Goal: Task Accomplishment & Management: Use online tool/utility

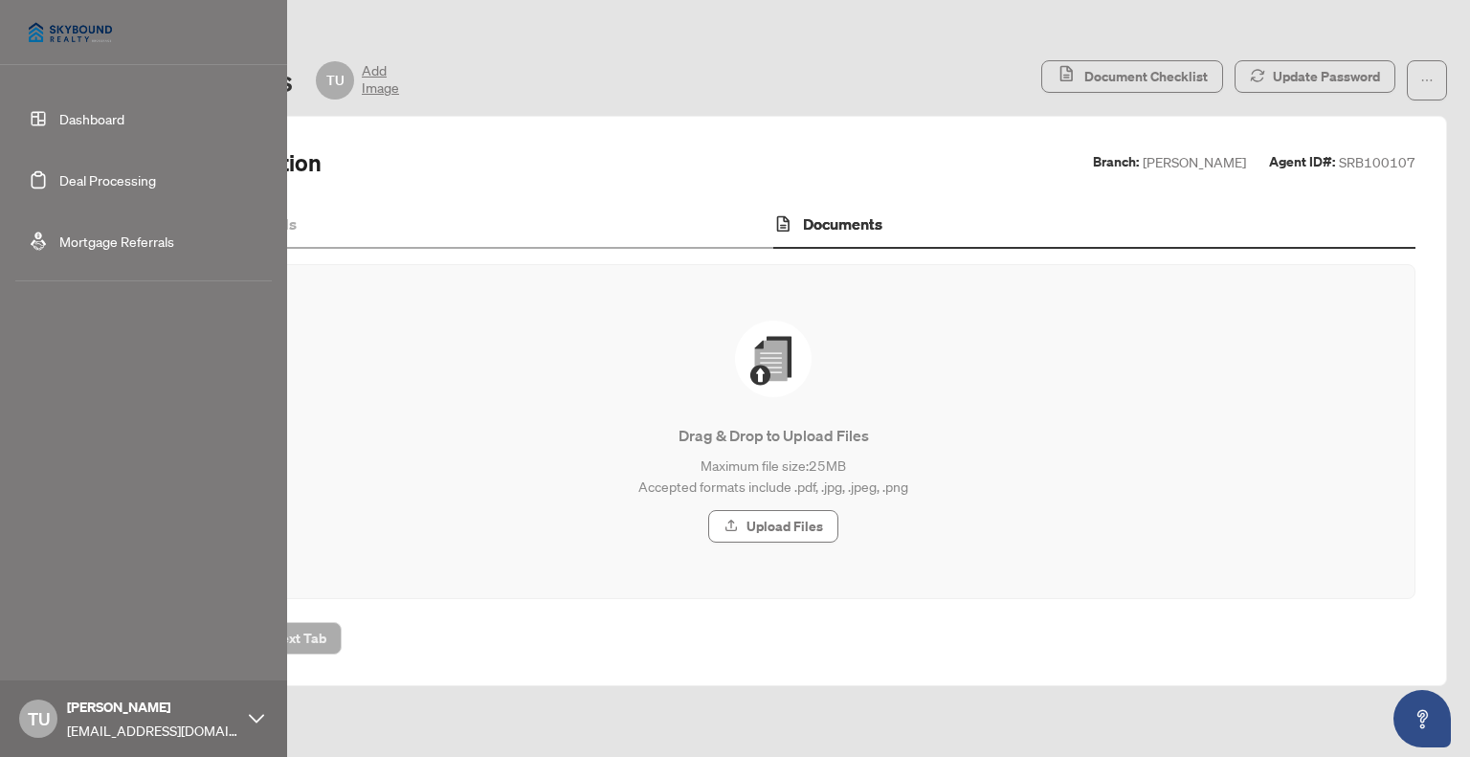
click at [59, 180] on link "Deal Processing" at bounding box center [107, 179] width 97 height 17
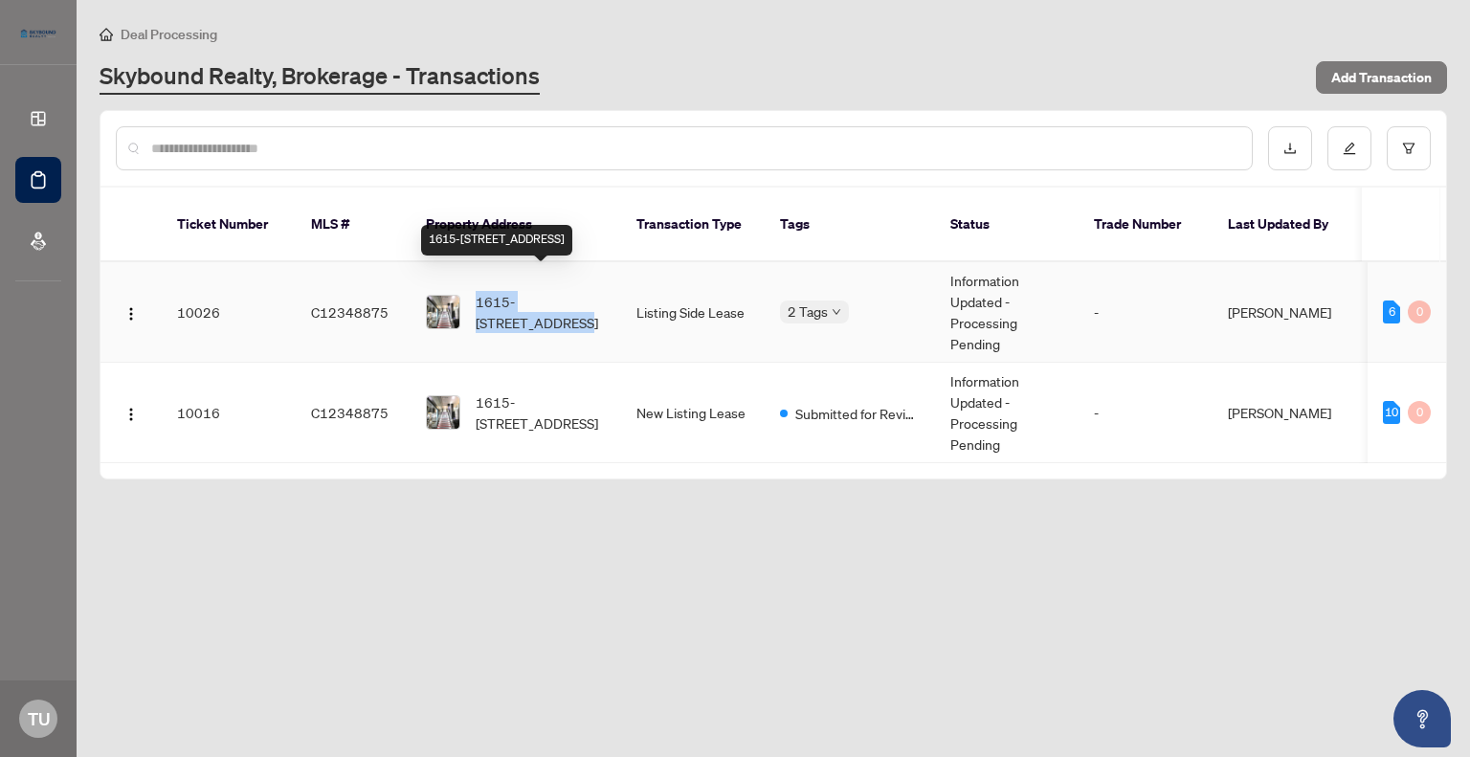
drag, startPoint x: 471, startPoint y: 270, endPoint x: 601, endPoint y: 278, distance: 130.4
click at [601, 291] on div "1615-[STREET_ADDRESS]" at bounding box center [516, 312] width 180 height 42
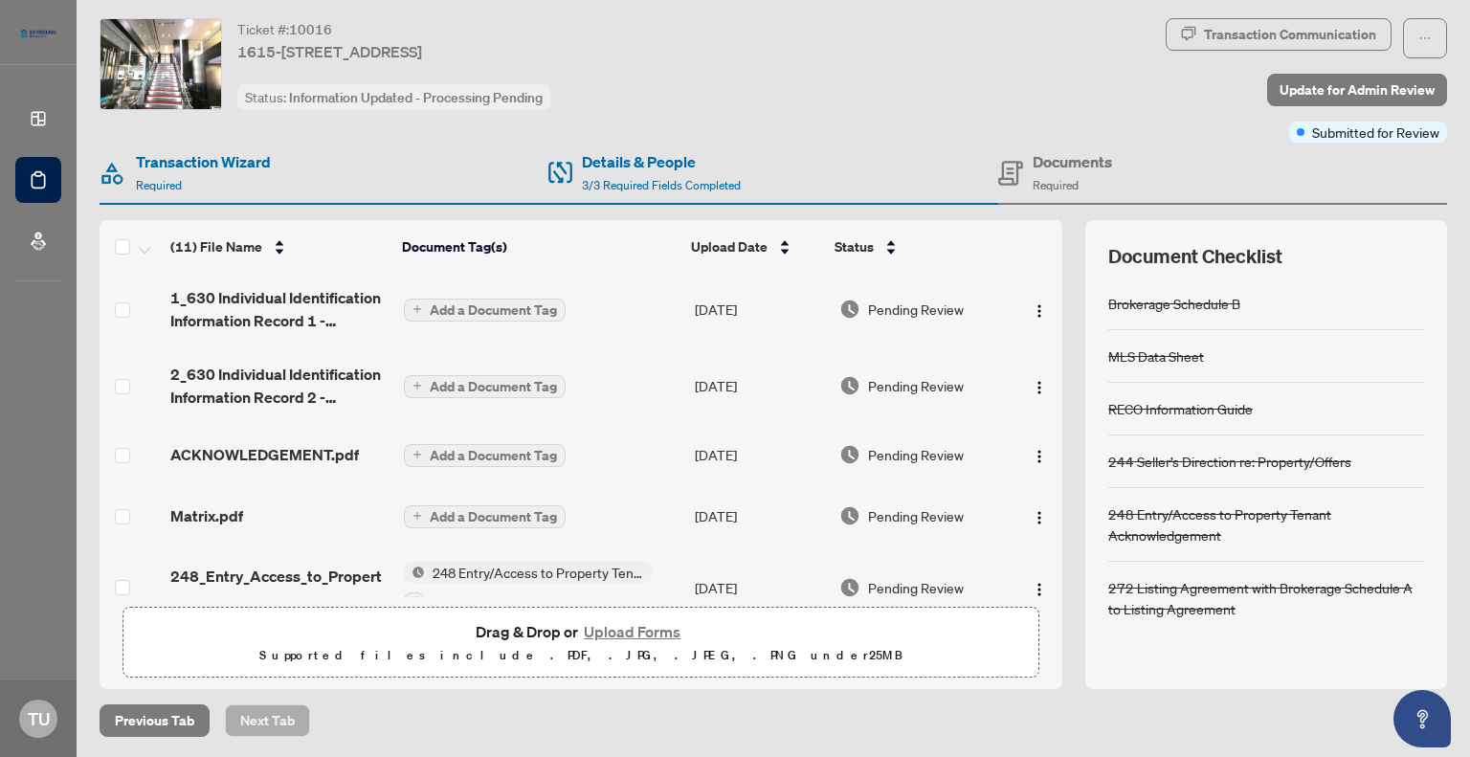
scroll to position [43, 0]
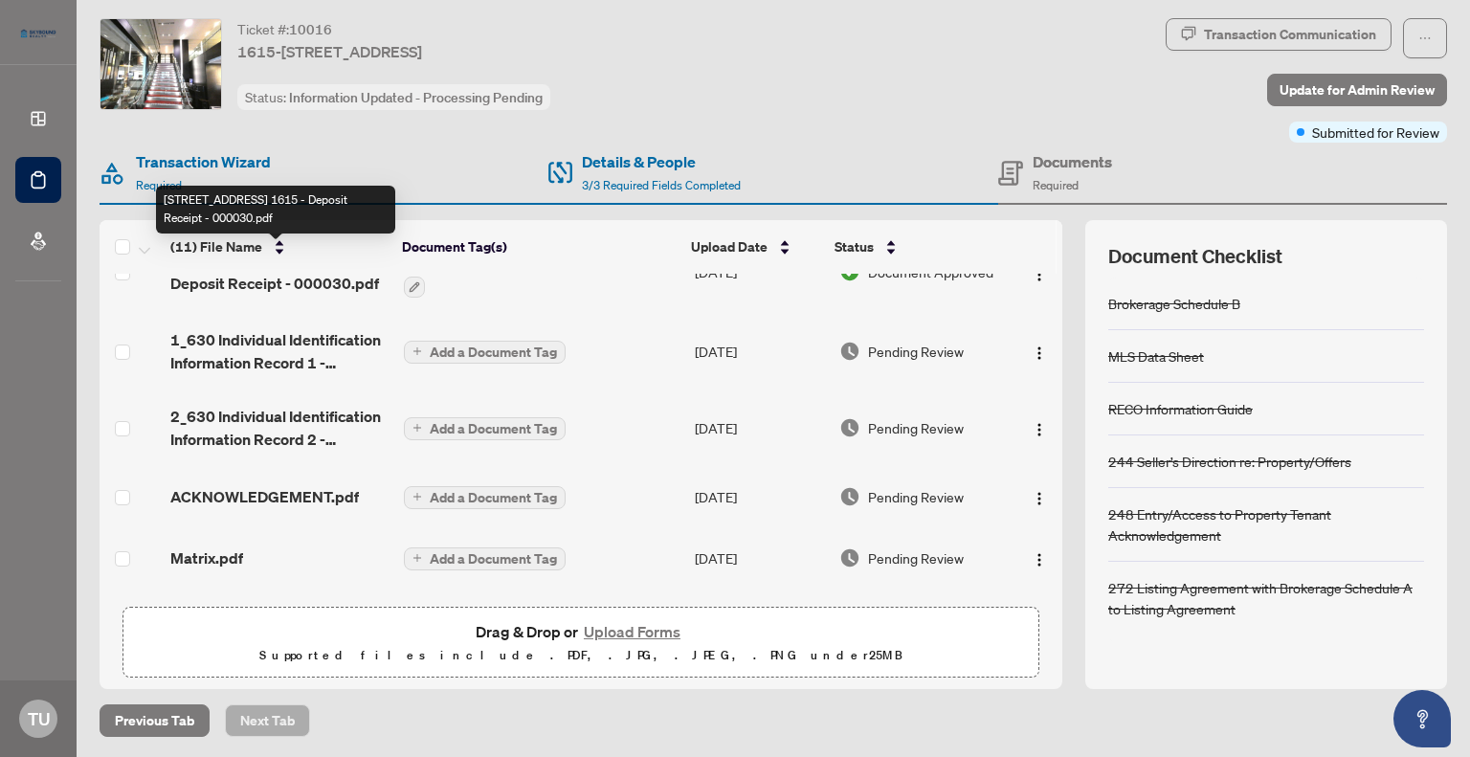
click at [267, 279] on span "200 Victoria Street 1615 - Deposit Receipt - 000030.pdf" at bounding box center [278, 272] width 217 height 46
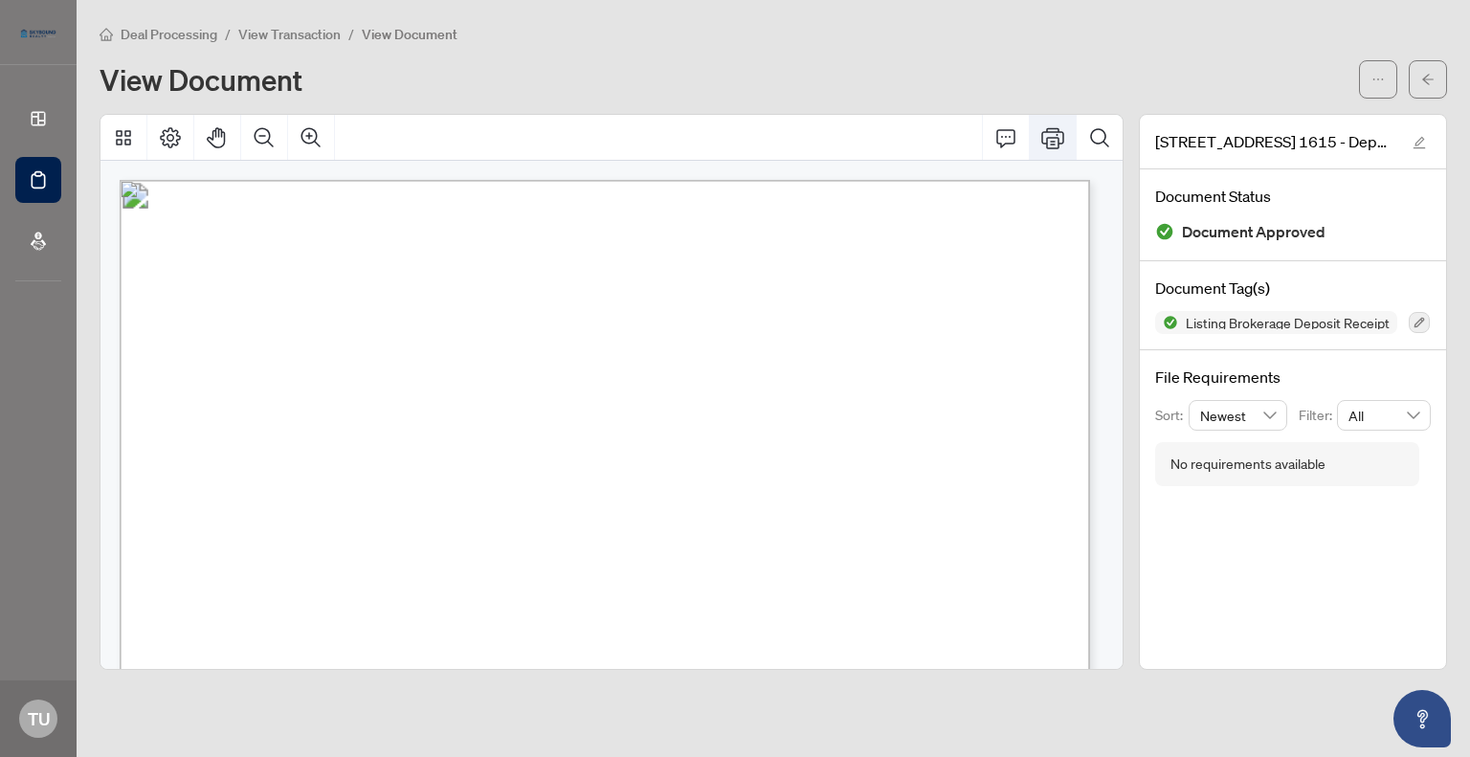
click at [1052, 130] on icon "Print" at bounding box center [1052, 137] width 23 height 21
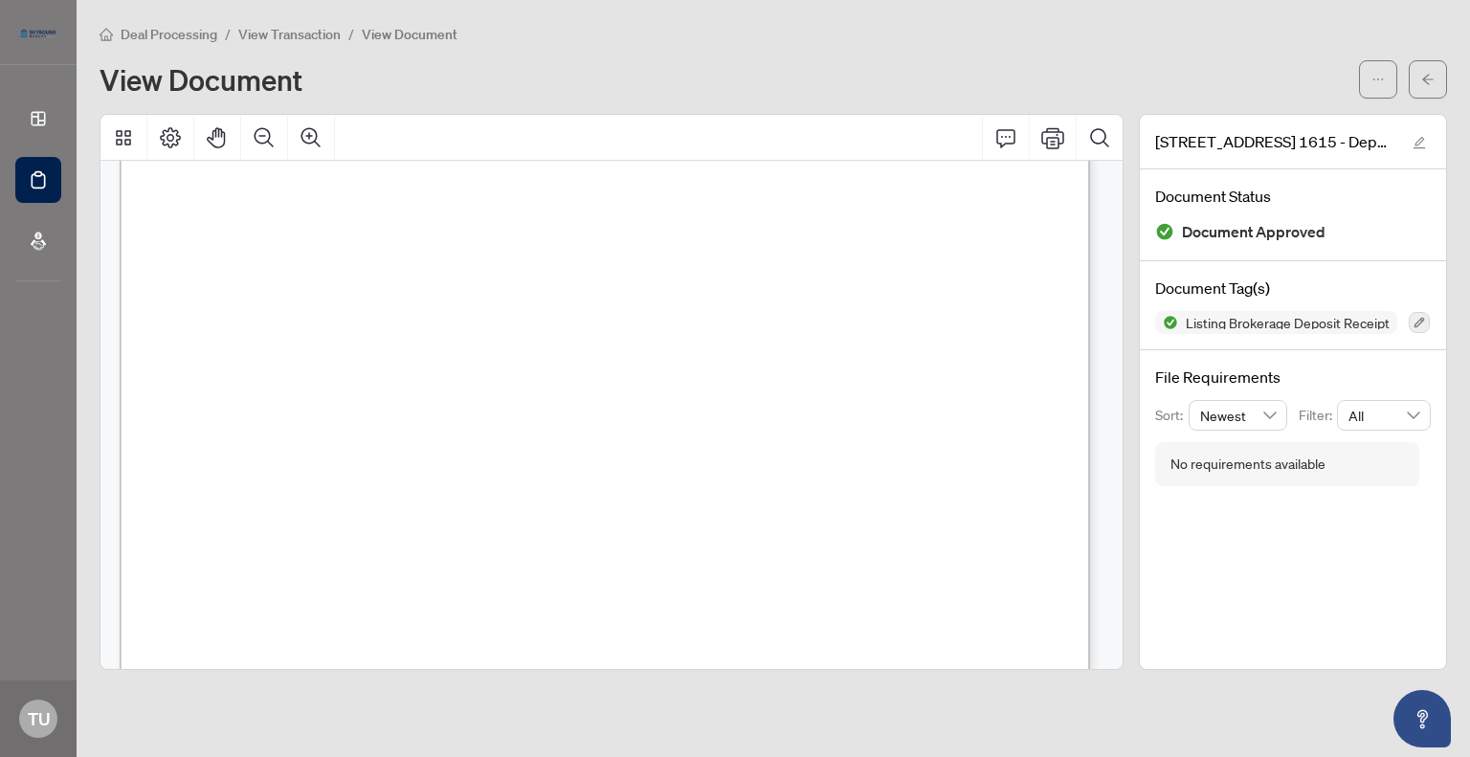
scroll to position [478, 0]
click at [1423, 73] on icon "arrow-left" at bounding box center [1427, 79] width 13 height 13
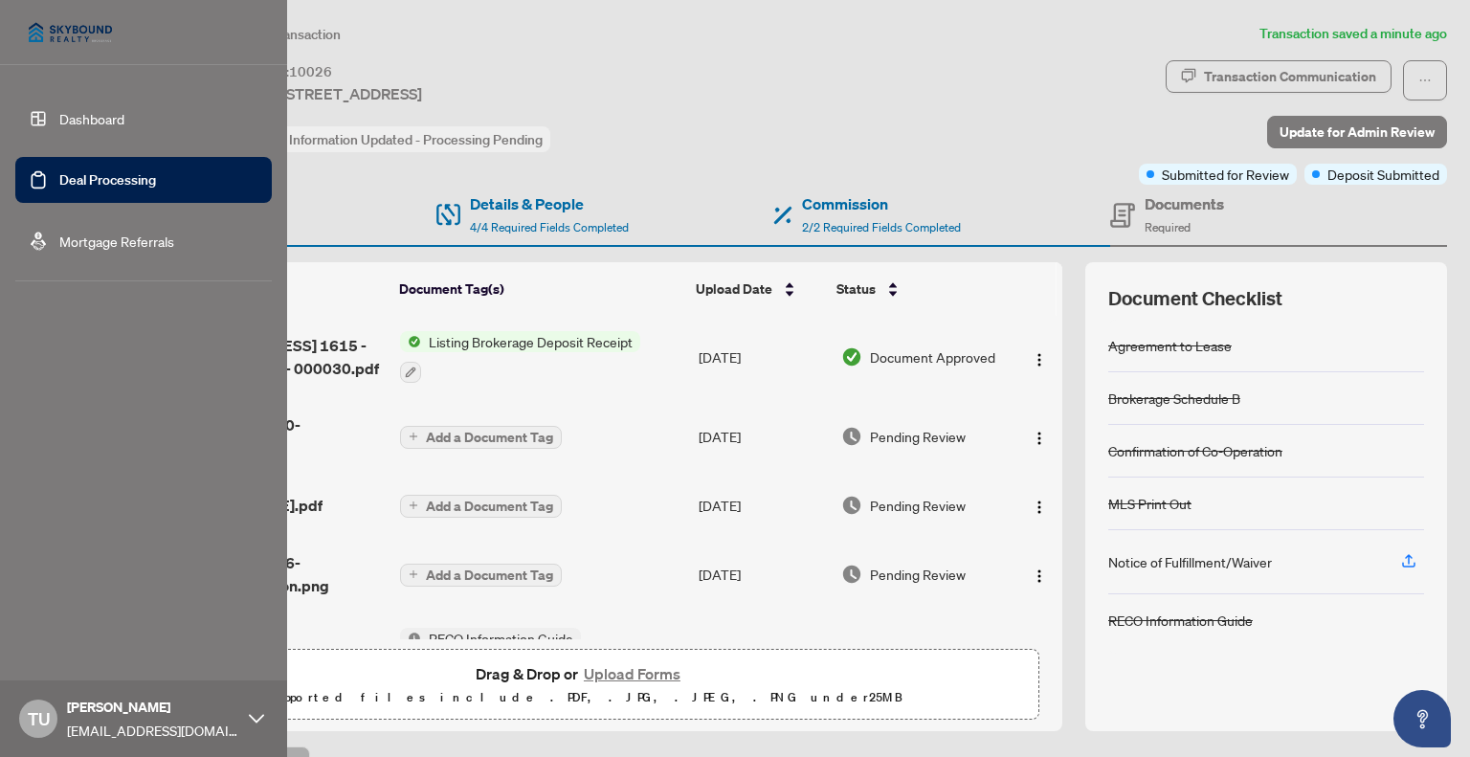
click at [60, 175] on link "Deal Processing" at bounding box center [107, 179] width 97 height 17
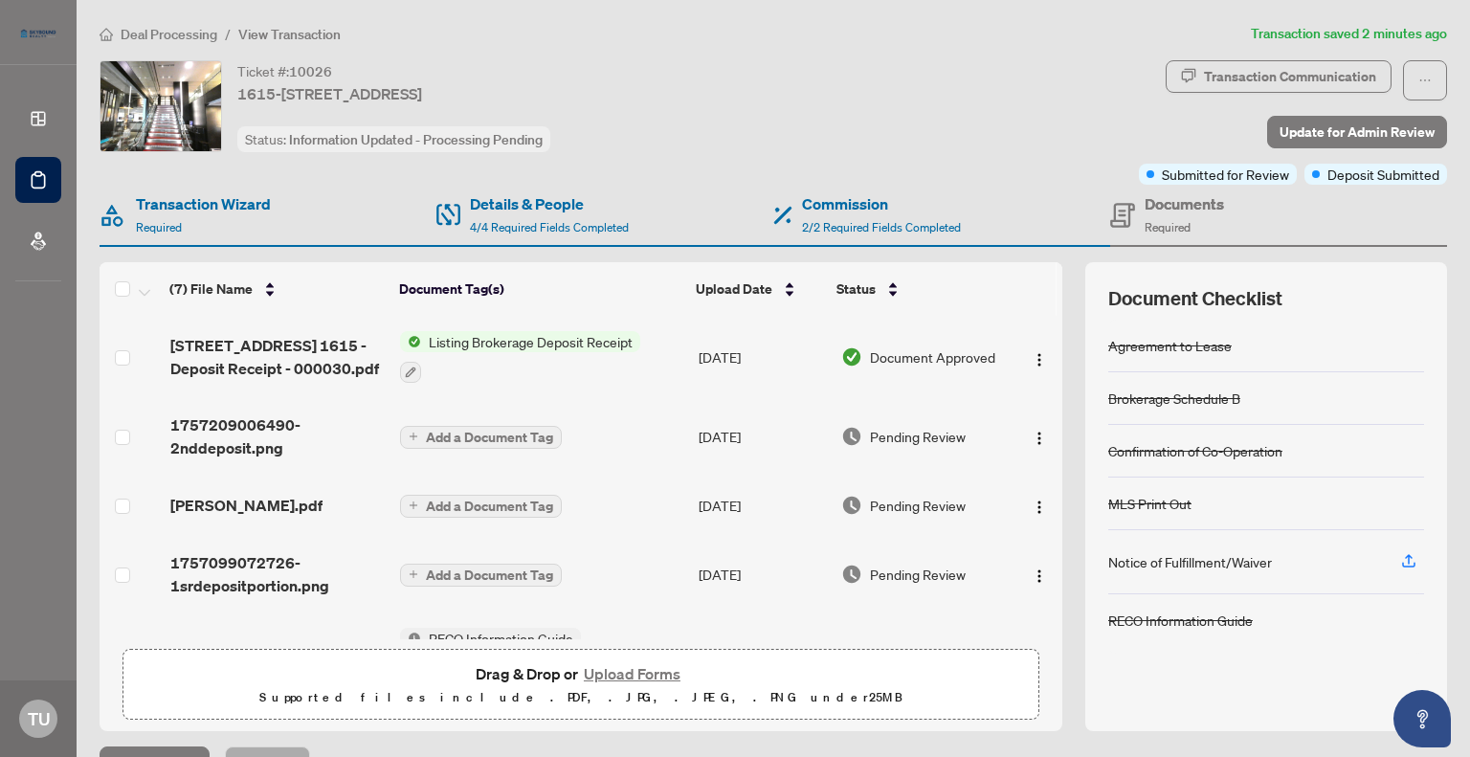
click at [529, 343] on span "Listing Brokerage Deposit Receipt" at bounding box center [530, 341] width 219 height 21
click at [494, 434] on span "Listing Brokerage Deposit Receipt" at bounding box center [524, 432] width 219 height 21
click at [525, 334] on span "Listing Brokerage Deposit Receipt" at bounding box center [530, 341] width 219 height 21
click at [473, 432] on span "Listing Brokerage Deposit Receipt" at bounding box center [524, 432] width 219 height 21
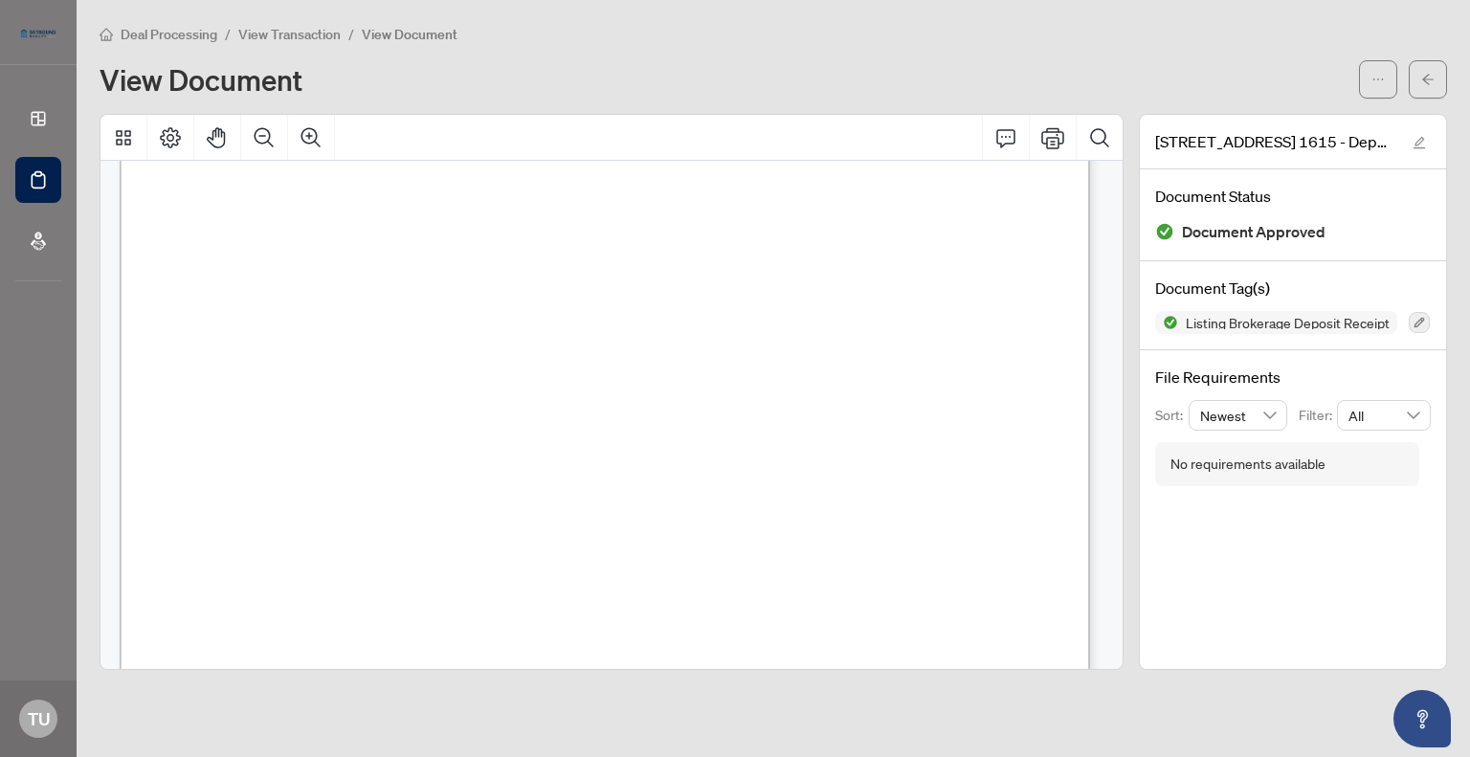
scroll to position [478, 0]
click at [1057, 141] on icon "Print" at bounding box center [1052, 137] width 23 height 23
